Goal: Book appointment/travel/reservation

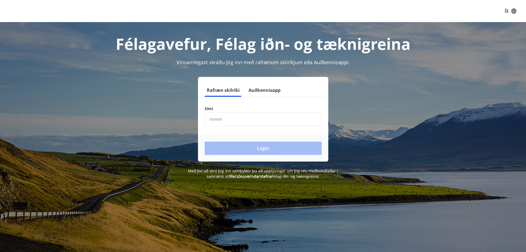
click at [280, 117] on input "phone" at bounding box center [263, 119] width 117 height 14
type input "********"
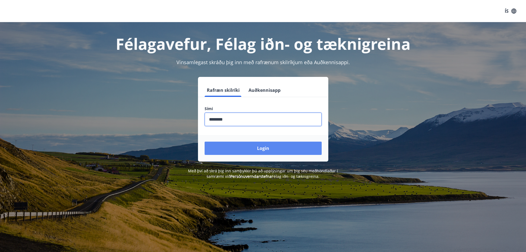
click at [283, 145] on button "Login" at bounding box center [263, 147] width 117 height 13
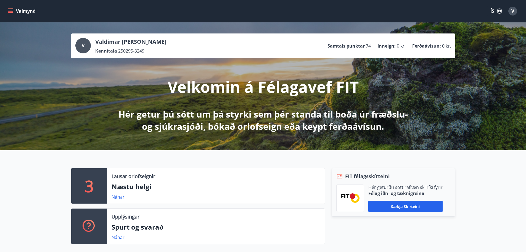
click at [12, 13] on icon "menu" at bounding box center [11, 11] width 6 height 6
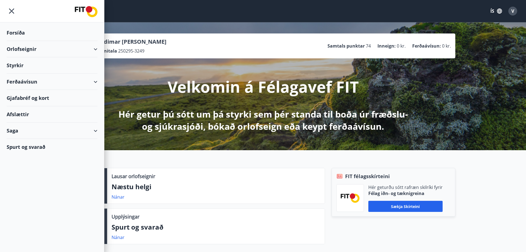
click at [39, 146] on div "Spurt og svarað" at bounding box center [52, 147] width 91 height 16
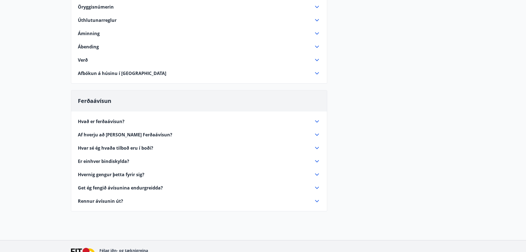
scroll to position [221, 0]
click at [317, 173] on icon at bounding box center [317, 173] width 7 height 7
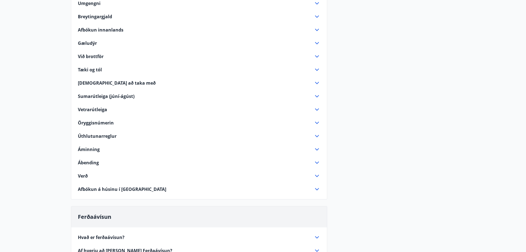
scroll to position [91, 0]
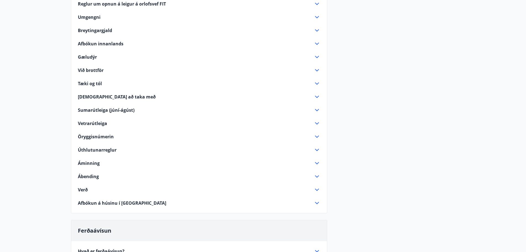
click at [318, 150] on icon at bounding box center [317, 149] width 7 height 7
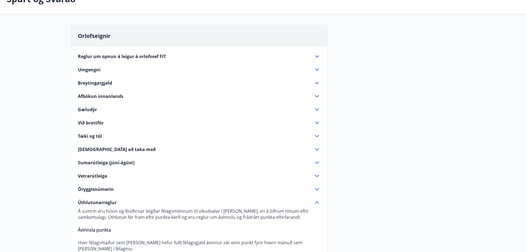
scroll to position [0, 0]
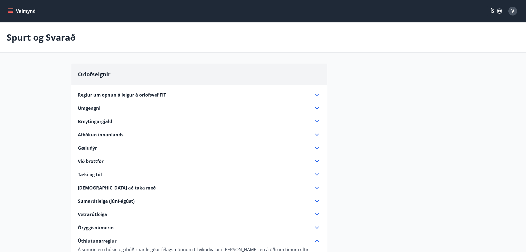
click at [31, 13] on button "Valmynd" at bounding box center [22, 11] width 31 height 10
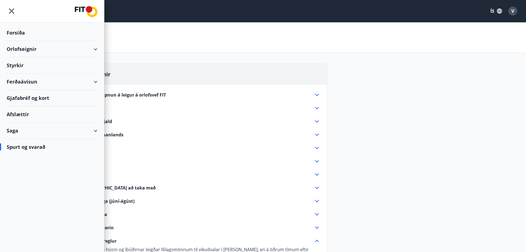
click at [86, 12] on img at bounding box center [86, 11] width 23 height 11
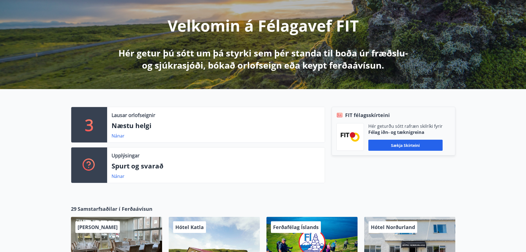
scroll to position [89, 0]
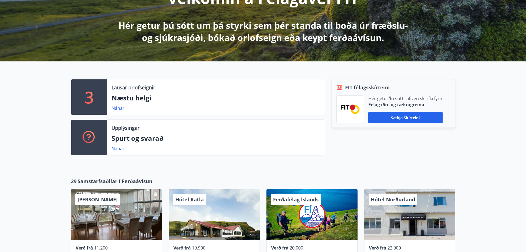
drag, startPoint x: 99, startPoint y: 101, endPoint x: 102, endPoint y: 102, distance: 3.9
click at [99, 101] on div "3" at bounding box center [89, 96] width 36 height 35
click at [117, 107] on link "Nánar" at bounding box center [118, 108] width 13 height 6
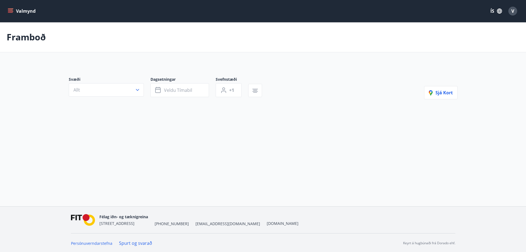
type input "*"
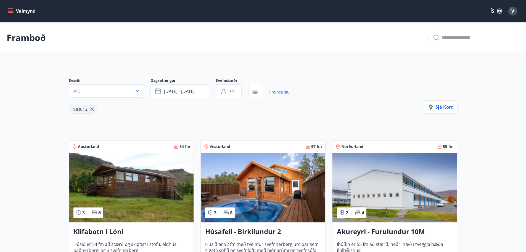
click at [12, 11] on icon "menu" at bounding box center [11, 11] width 6 height 1
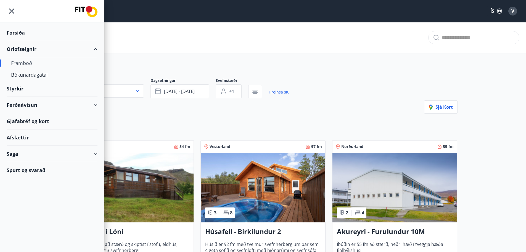
click at [29, 169] on div "Spurt og svarað" at bounding box center [52, 170] width 91 height 16
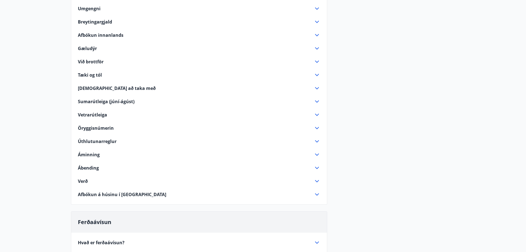
scroll to position [110, 0]
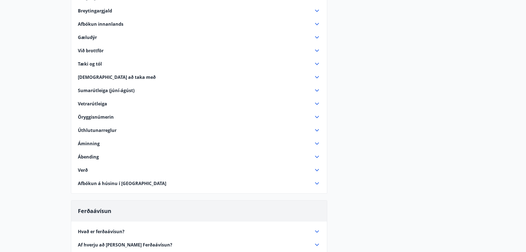
click at [98, 130] on span "Úthlutunarreglur" at bounding box center [97, 130] width 39 height 6
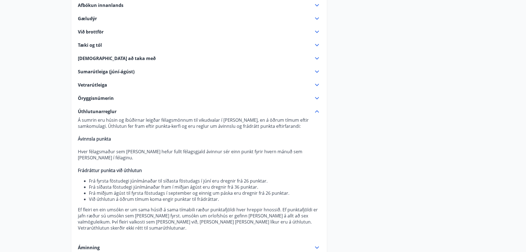
scroll to position [138, 0]
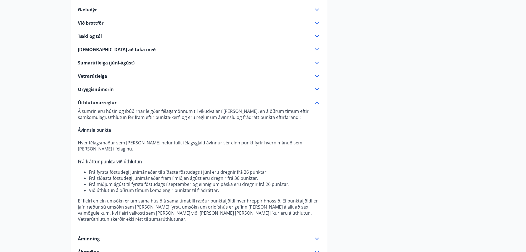
click at [401, 189] on div "Orlofseignir Reglur um opnun á leigur á orlofsvef FIT Tímabilið Janúar - maí (þ…" at bounding box center [263, 173] width 385 height 497
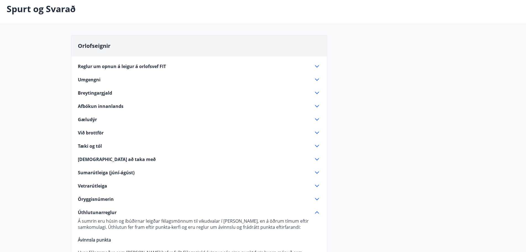
scroll to position [0, 0]
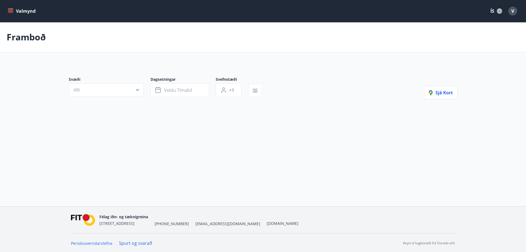
type input "*"
click at [177, 91] on span "ágú 29 - sep 01" at bounding box center [179, 91] width 31 height 6
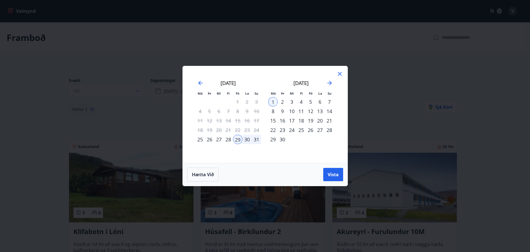
click at [311, 112] on div "12" at bounding box center [310, 110] width 9 height 9
click at [328, 113] on div "14" at bounding box center [329, 110] width 9 height 9
click at [335, 173] on span "Vista" at bounding box center [333, 174] width 11 height 6
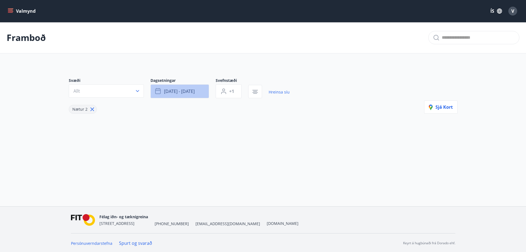
click at [193, 93] on span "sep 12 - sep 14" at bounding box center [179, 91] width 31 height 6
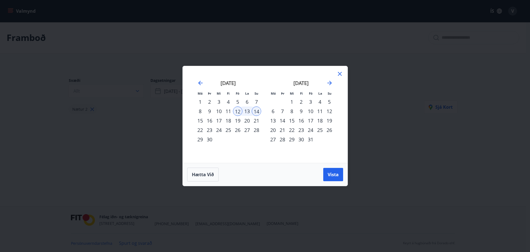
click at [240, 110] on div "12" at bounding box center [237, 110] width 9 height 9
click at [201, 122] on div "15" at bounding box center [200, 120] width 9 height 9
click at [333, 171] on button "Vista" at bounding box center [333, 174] width 20 height 13
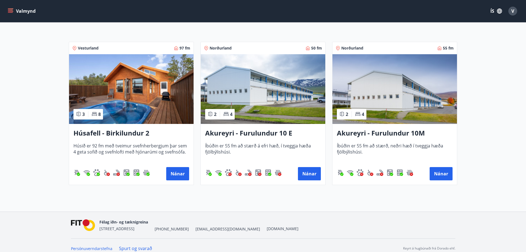
scroll to position [104, 0]
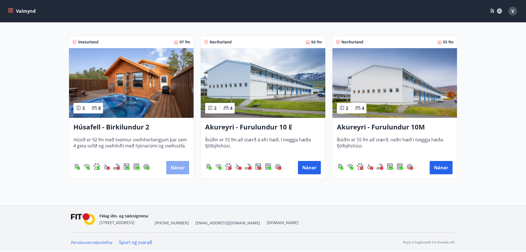
click at [177, 164] on button "Nánar" at bounding box center [177, 167] width 23 height 13
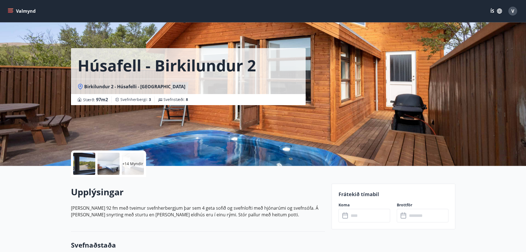
click at [129, 167] on div "+14 Myndir" at bounding box center [133, 163] width 22 height 22
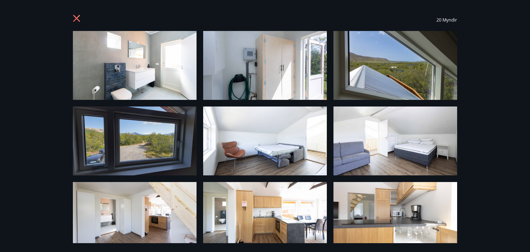
click at [77, 20] on icon at bounding box center [77, 19] width 9 height 9
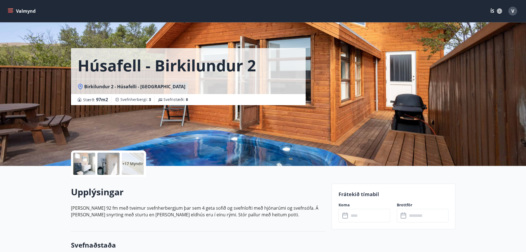
click at [353, 220] on input "text" at bounding box center [369, 216] width 41 height 14
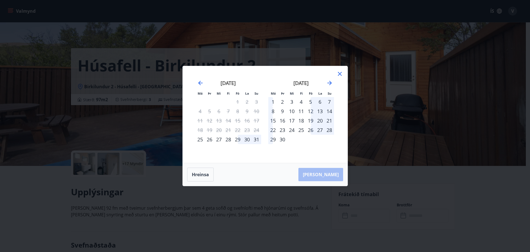
click at [310, 110] on div "12" at bounding box center [310, 110] width 9 height 9
click at [275, 121] on div "15" at bounding box center [273, 120] width 9 height 9
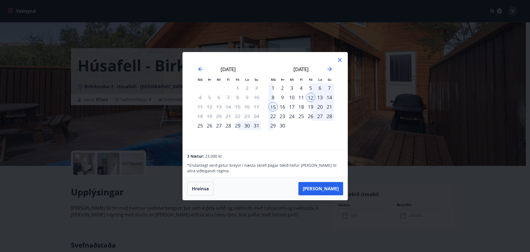
click at [312, 119] on div "26" at bounding box center [310, 115] width 9 height 9
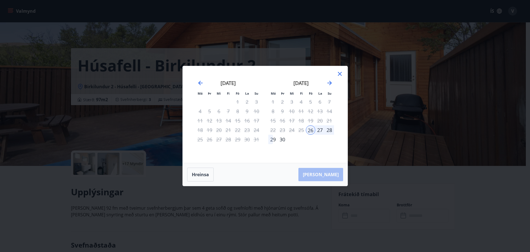
click at [271, 140] on div "29" at bounding box center [273, 139] width 9 height 9
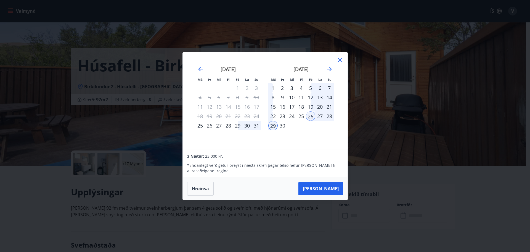
click at [310, 97] on div "12" at bounding box center [310, 97] width 9 height 9
click at [328, 97] on div "14" at bounding box center [329, 97] width 9 height 9
click at [311, 99] on div "12" at bounding box center [310, 97] width 9 height 9
click at [320, 96] on div "13" at bounding box center [319, 97] width 9 height 9
click at [330, 71] on icon "Move forward to switch to the next month." at bounding box center [330, 69] width 4 height 4
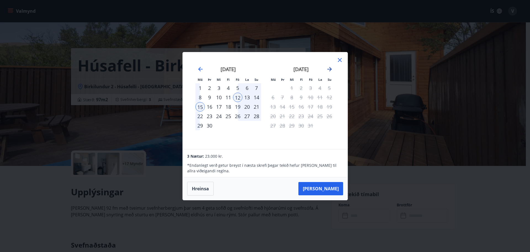
click at [328, 71] on icon "Move forward to switch to the next month." at bounding box center [330, 69] width 7 height 7
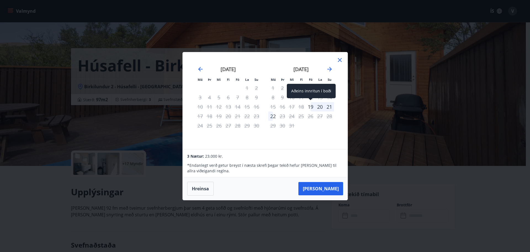
click at [313, 106] on div "19" at bounding box center [310, 106] width 9 height 9
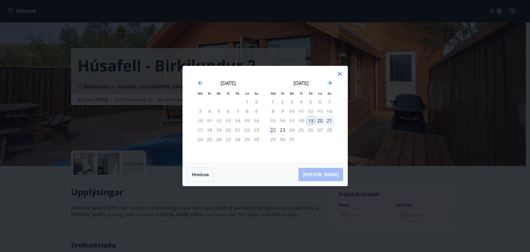
click at [329, 121] on div "21" at bounding box center [329, 120] width 9 height 9
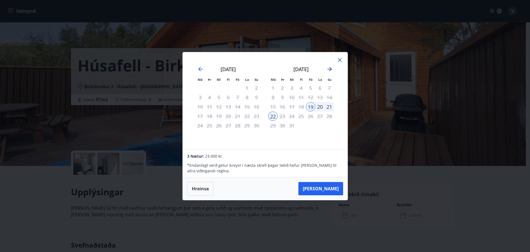
click at [331, 70] on icon "Move forward to switch to the next month." at bounding box center [330, 69] width 4 height 4
click at [336, 59] on div "Má Þr Mi Fi Fö La Su Má Þr Mi Fi Fö La Su febrúar 2026 1 2 3 4 5 6 7 8 9 10 11 …" at bounding box center [265, 100] width 165 height 97
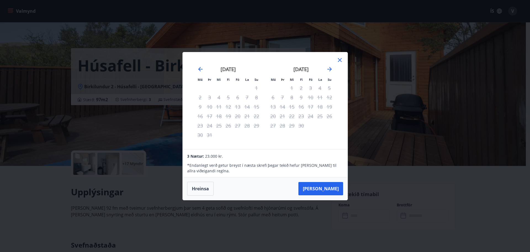
drag, startPoint x: 339, startPoint y: 60, endPoint x: 339, endPoint y: 63, distance: 2.8
click at [340, 60] on icon at bounding box center [340, 60] width 4 height 4
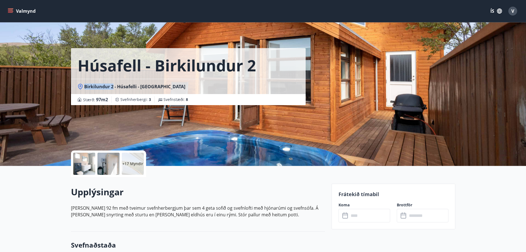
drag, startPoint x: 84, startPoint y: 86, endPoint x: 113, endPoint y: 87, distance: 29.0
click at [113, 87] on span "Birkilundur 2 - Húsafelli - Borgarfjarðarsýslu" at bounding box center [134, 86] width 101 height 6
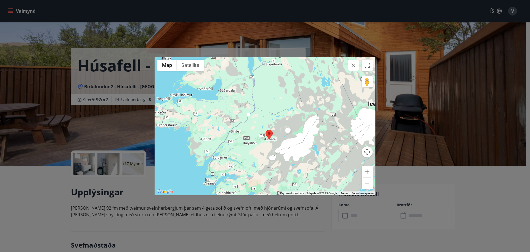
click at [420, 181] on div "← Move left → Move right ↑ Move up ↓ Move down + Zoom in - Zoom out Home Jump l…" at bounding box center [265, 126] width 530 height 252
